Goal: Check status

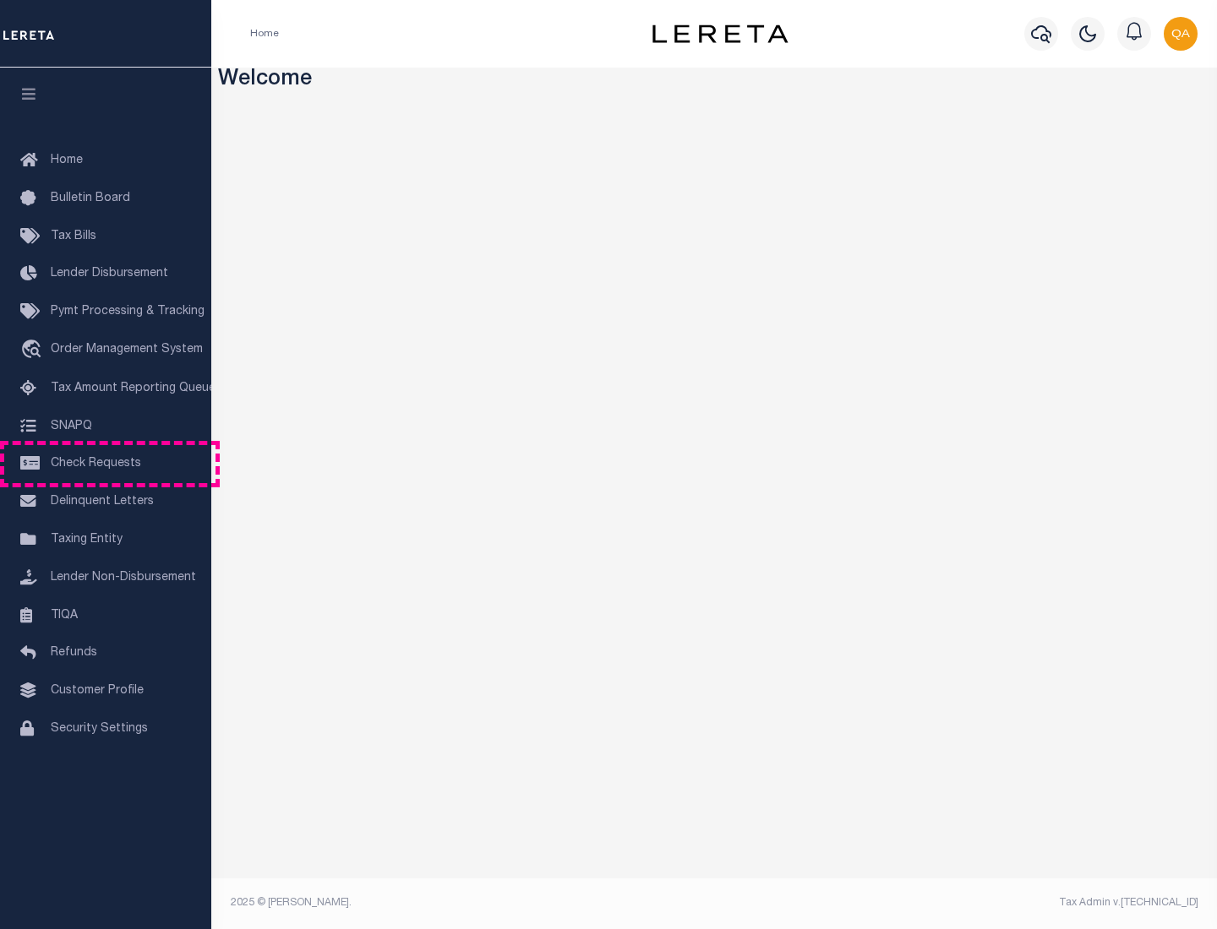
click at [106, 464] on span "Check Requests" at bounding box center [96, 464] width 90 height 12
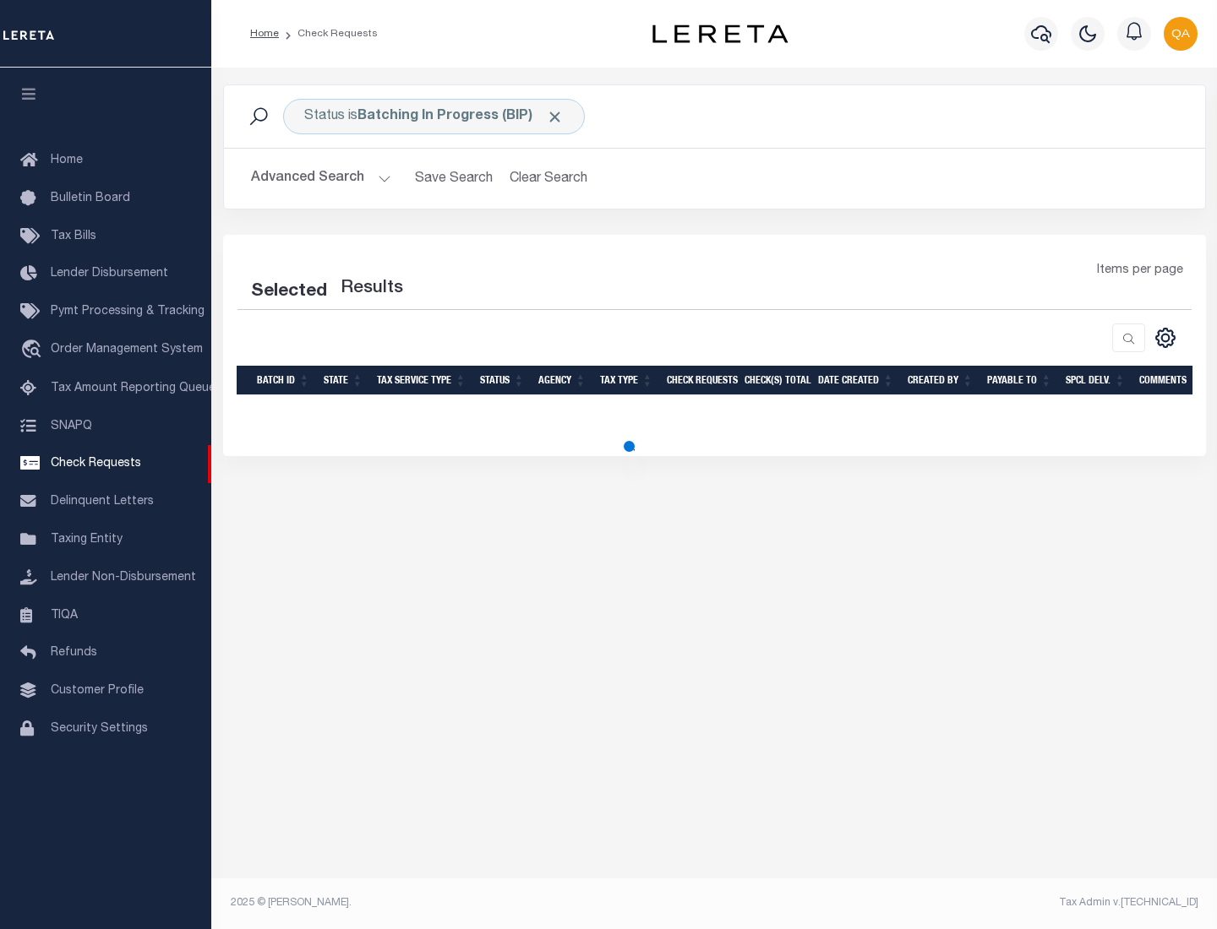
select select "50"
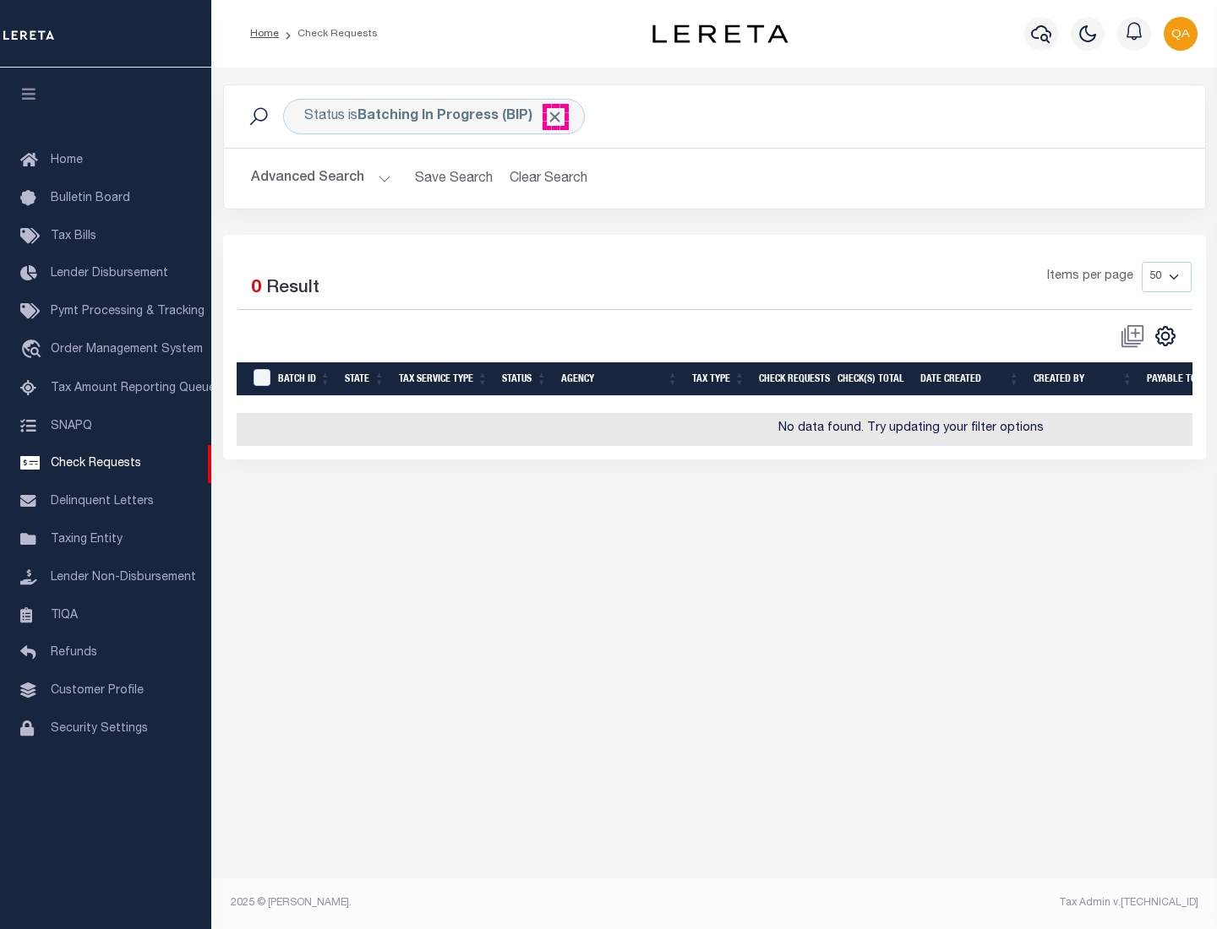
click at [555, 117] on span "Click to Remove" at bounding box center [555, 117] width 18 height 18
